Goal: Navigation & Orientation: Find specific page/section

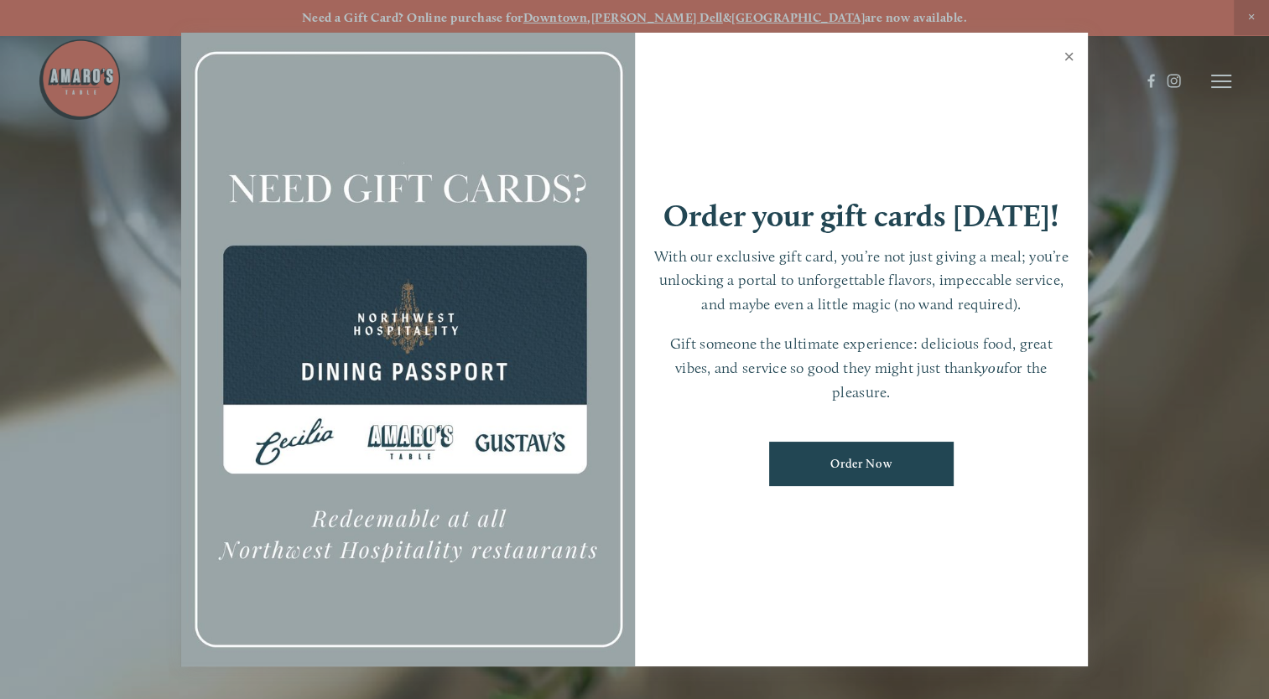
click at [1067, 61] on link "Close" at bounding box center [1068, 58] width 33 height 47
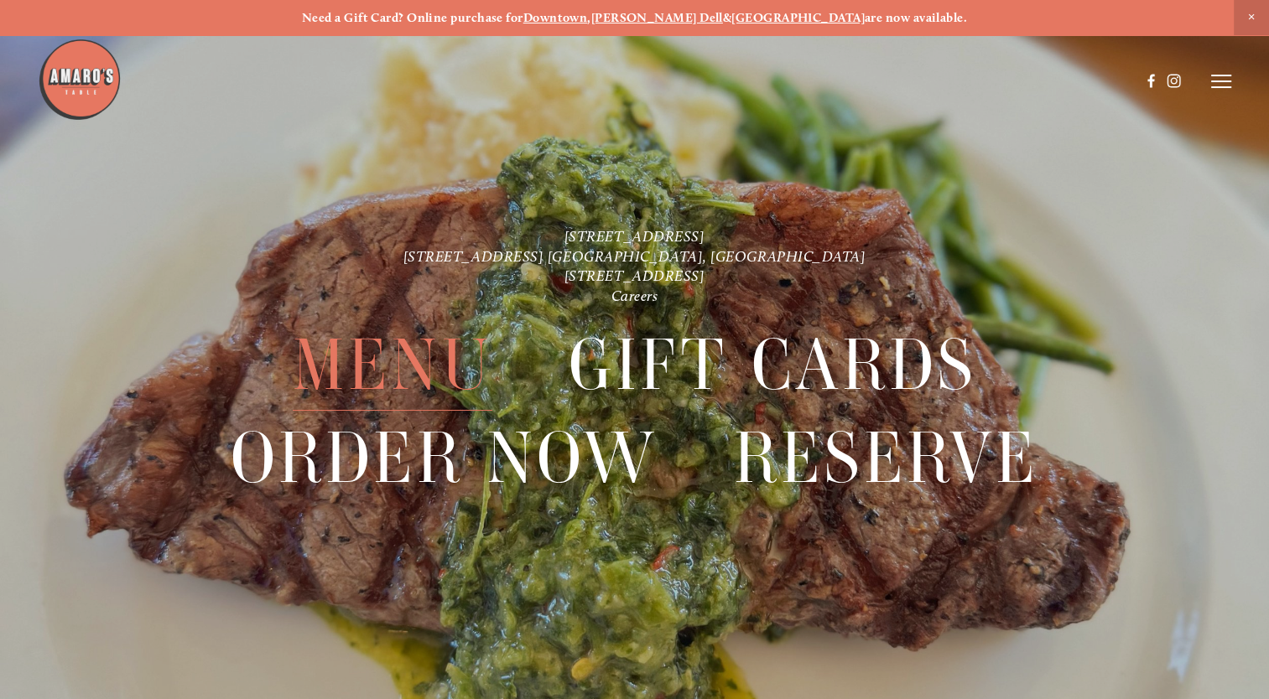
click at [458, 374] on span "Menu" at bounding box center [393, 365] width 200 height 91
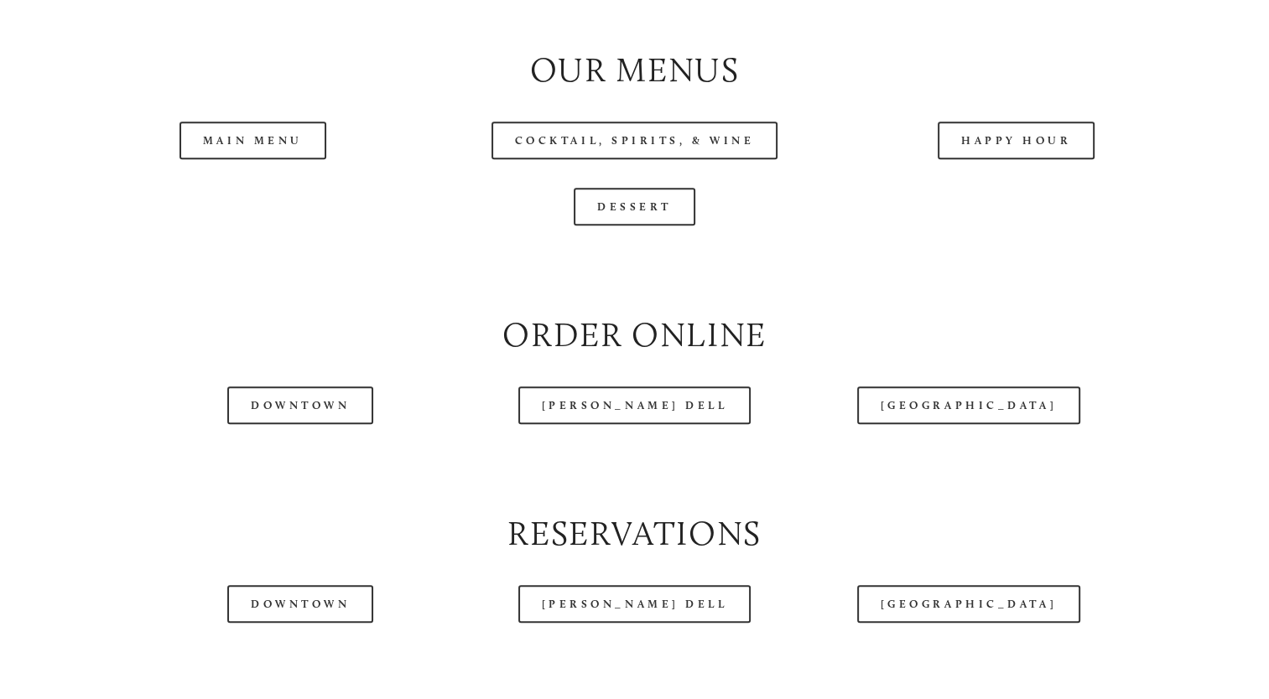
scroll to position [1761, 0]
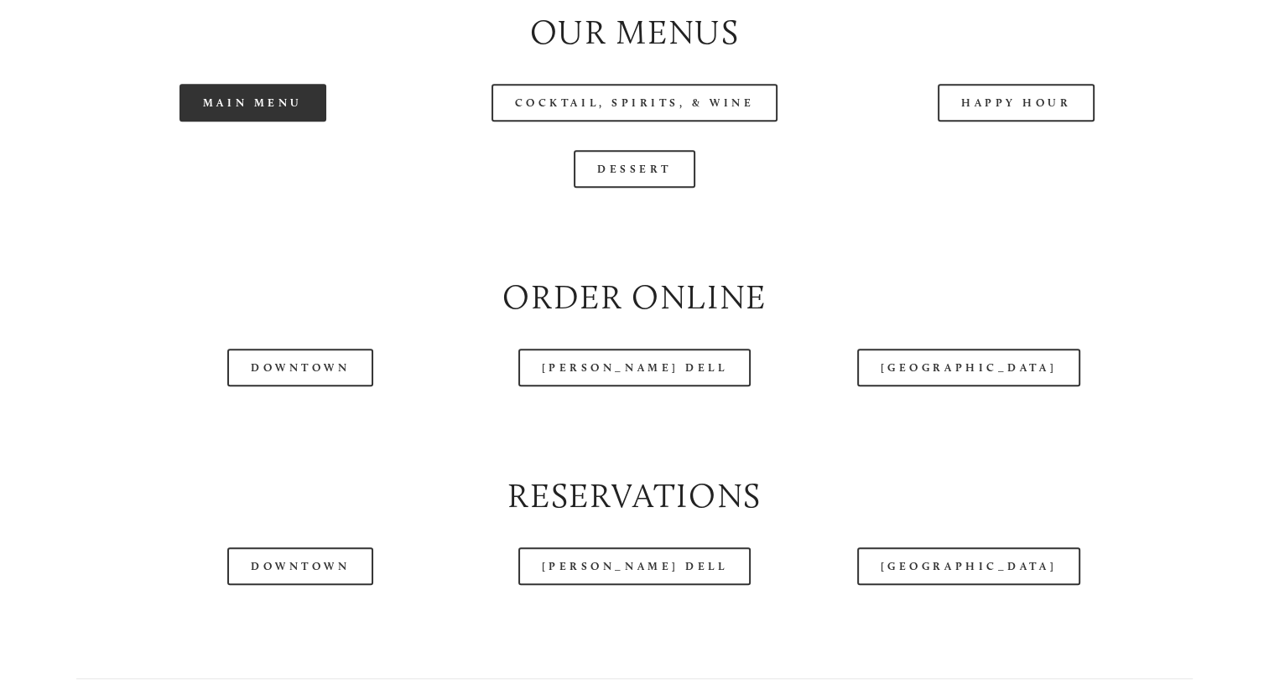
click at [288, 122] on link "Main Menu" at bounding box center [252, 103] width 147 height 38
